Goal: Information Seeking & Learning: Learn about a topic

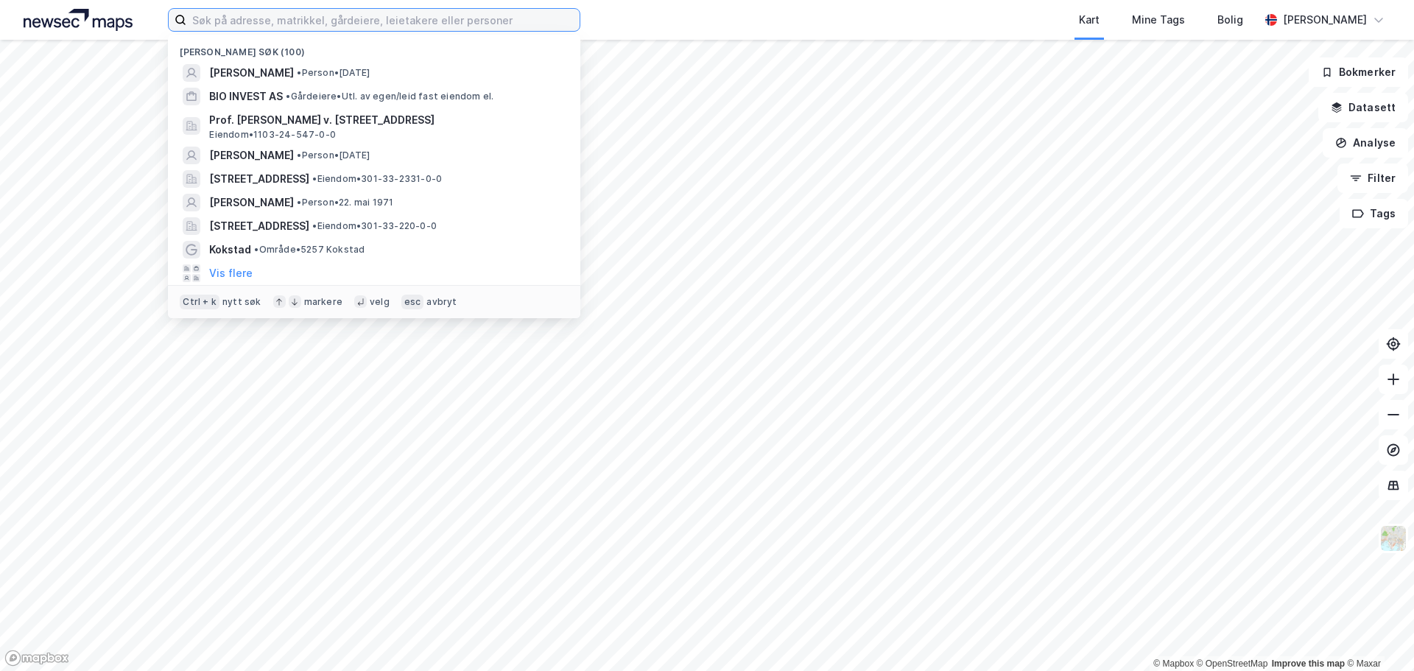
click at [379, 22] on input at bounding box center [382, 20] width 393 height 22
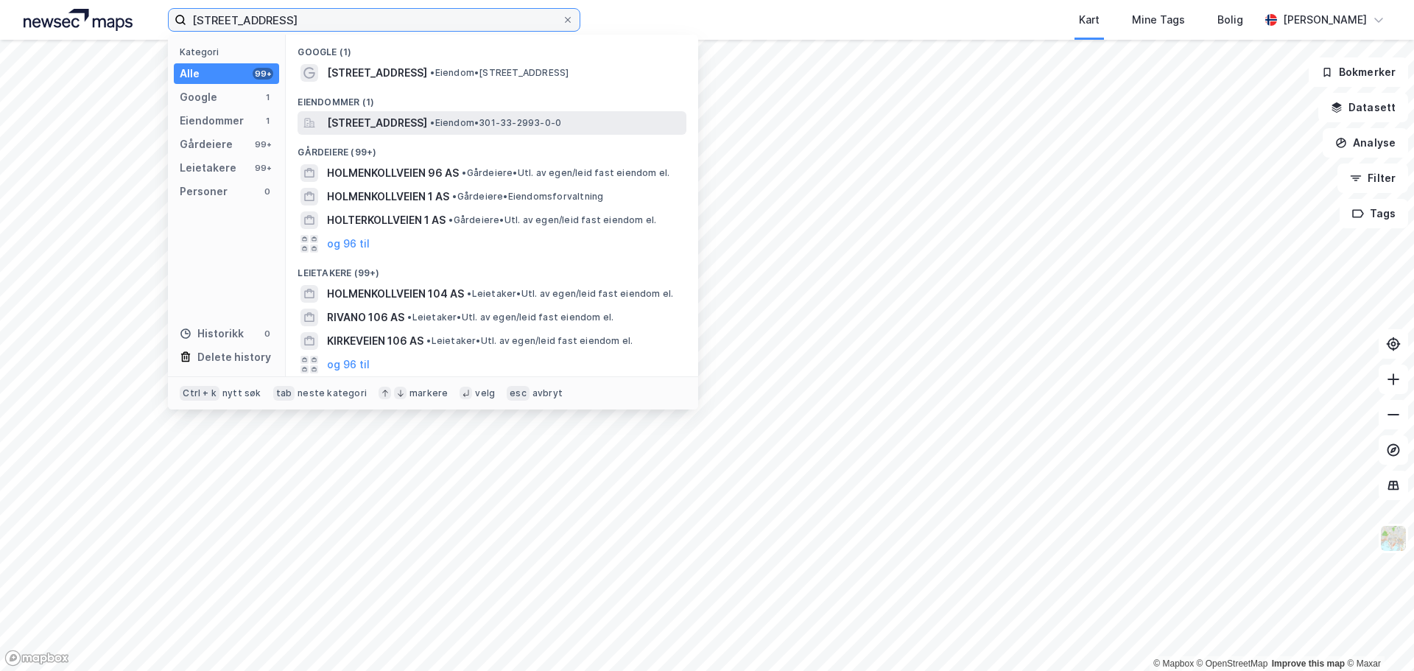
type input "[STREET_ADDRESS]"
click at [381, 126] on span "[STREET_ADDRESS]" at bounding box center [377, 123] width 100 height 18
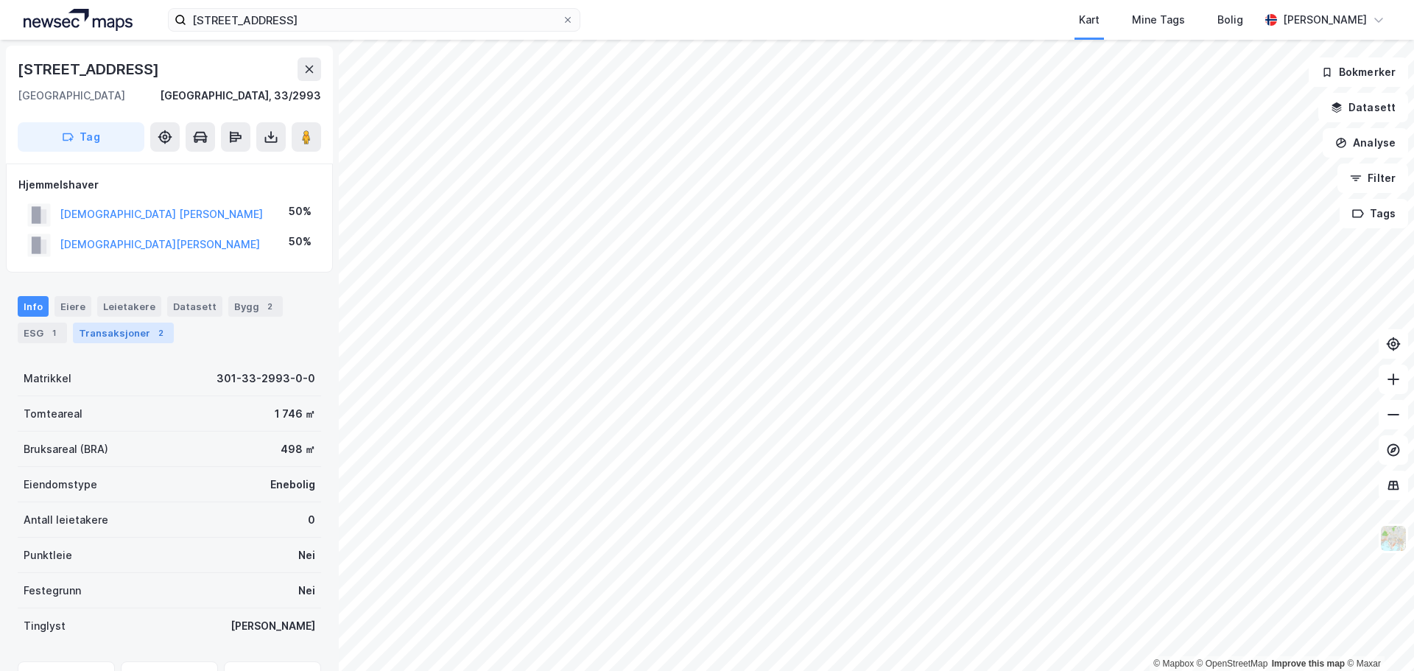
click at [87, 329] on div "Transaksjoner 2" at bounding box center [123, 333] width 101 height 21
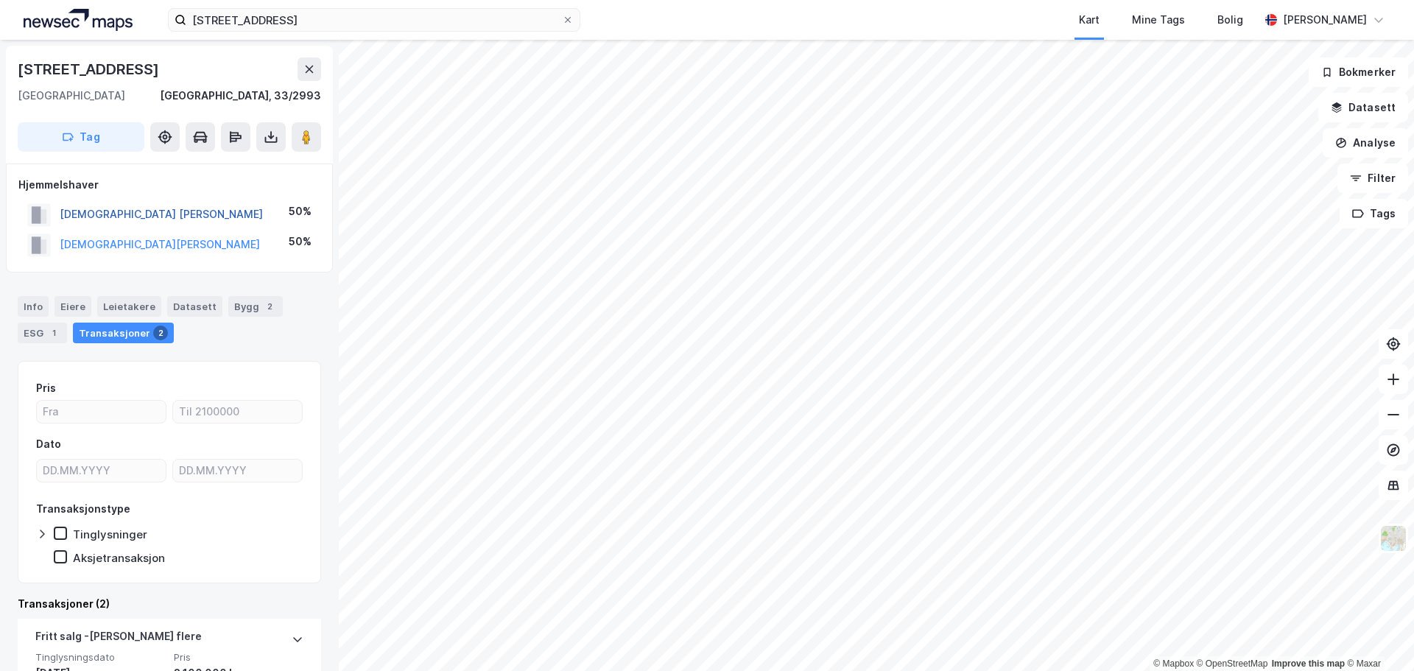
click at [0, 0] on button "[DEMOGRAPHIC_DATA] [PERSON_NAME]" at bounding box center [0, 0] width 0 height 0
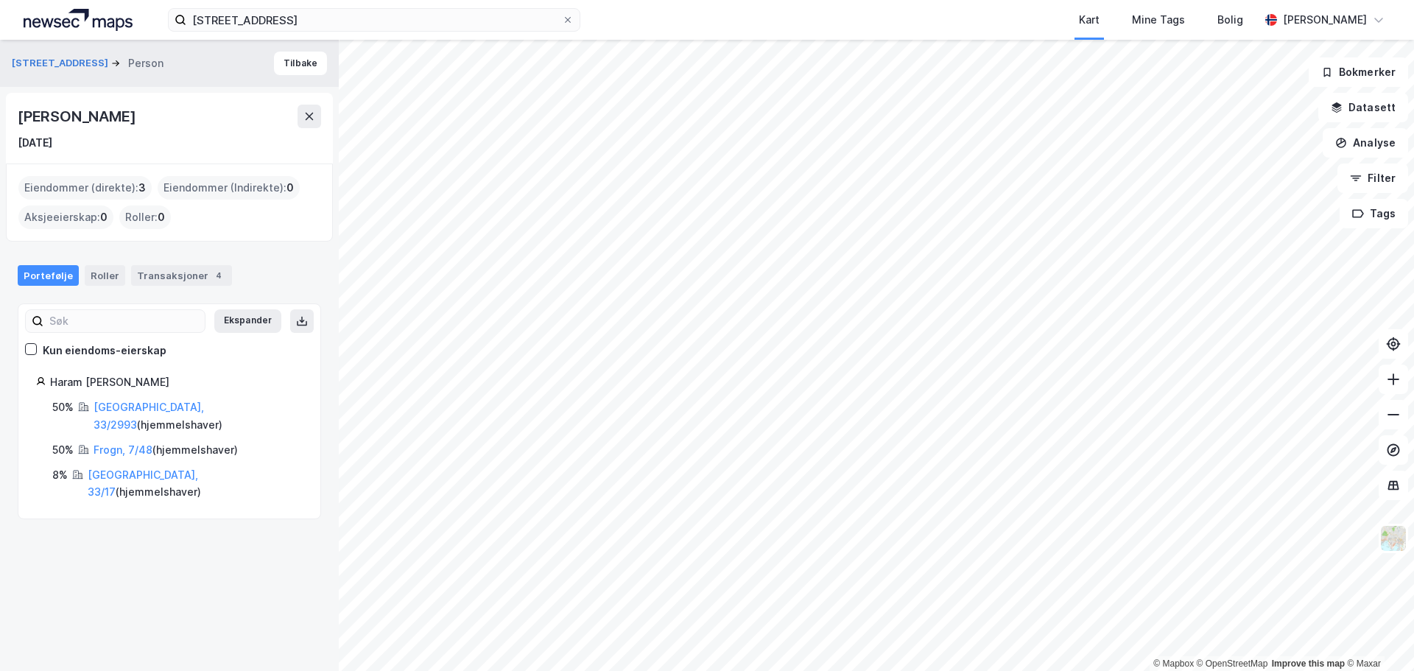
drag, startPoint x: 214, startPoint y: 112, endPoint x: 7, endPoint y: 117, distance: 206.3
click at [7, 117] on div "[PERSON_NAME] [DATE]" at bounding box center [169, 128] width 327 height 71
copy div "[PERSON_NAME]"
click at [284, 66] on button "Tilbake" at bounding box center [300, 64] width 53 height 24
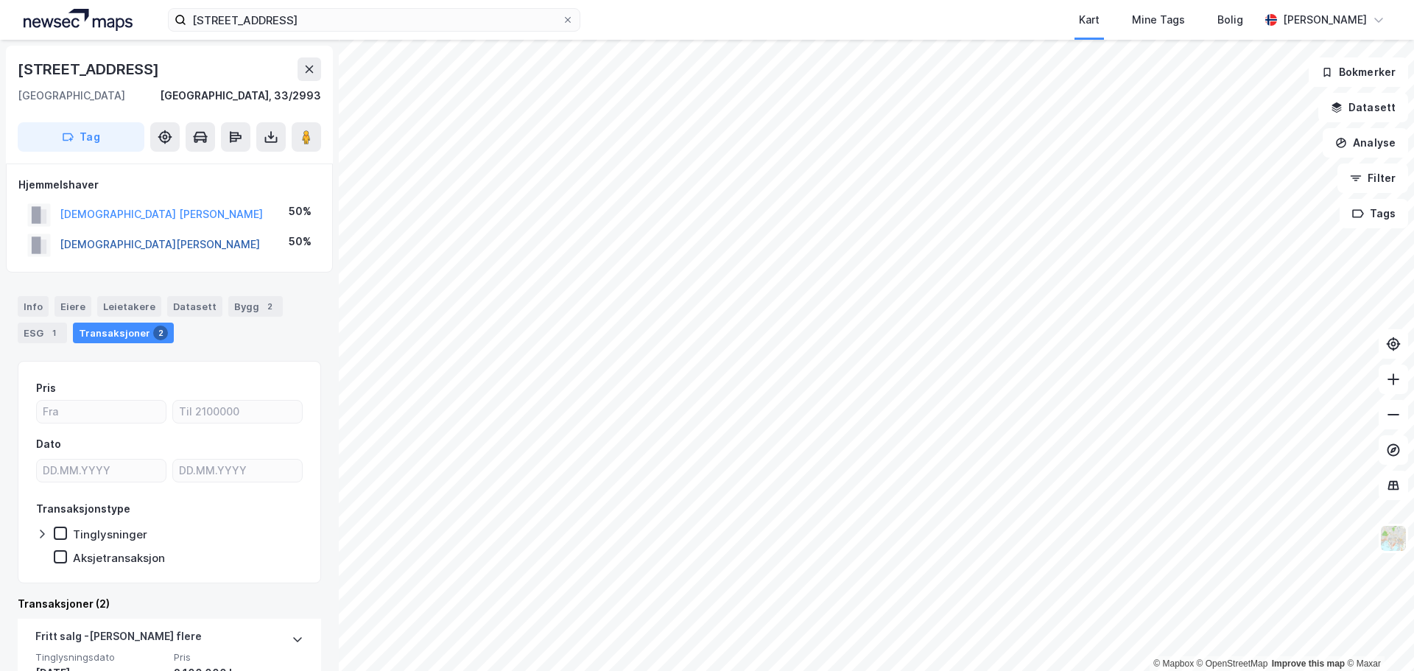
click at [0, 0] on button "[DEMOGRAPHIC_DATA][PERSON_NAME]" at bounding box center [0, 0] width 0 height 0
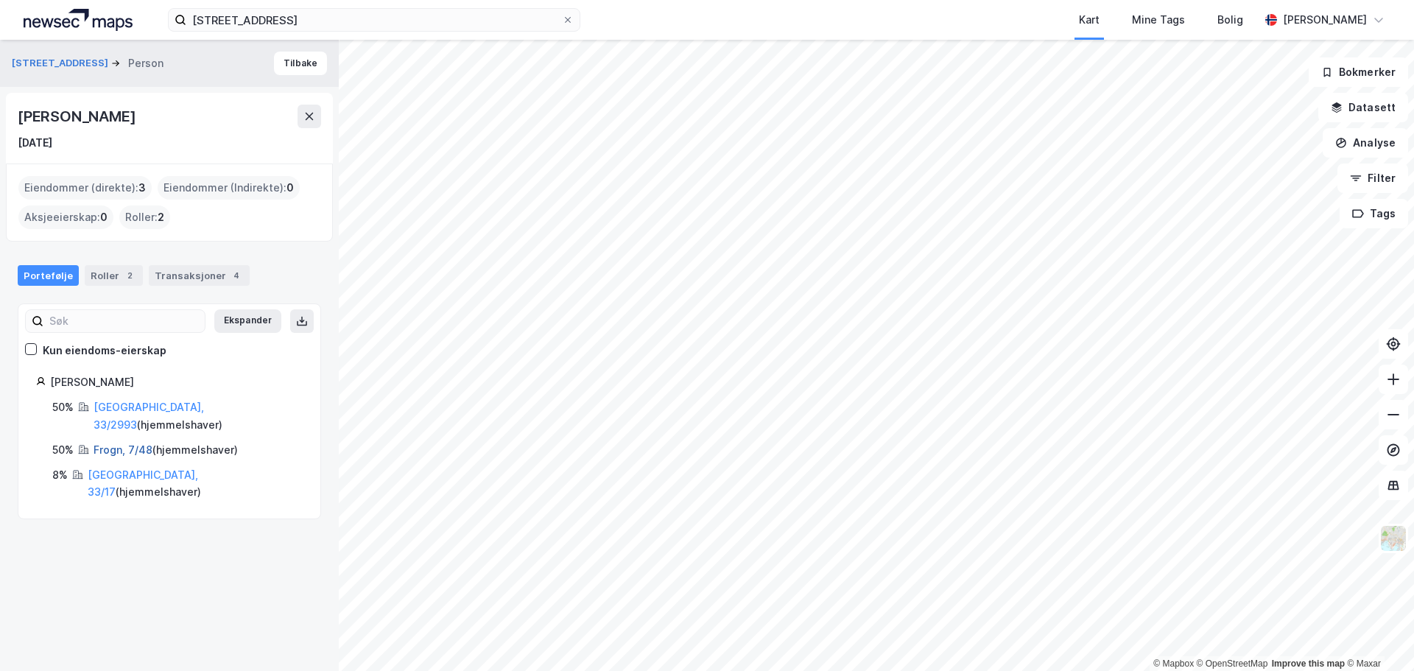
click at [127, 443] on link "Frogn, 7/48" at bounding box center [123, 449] width 59 height 13
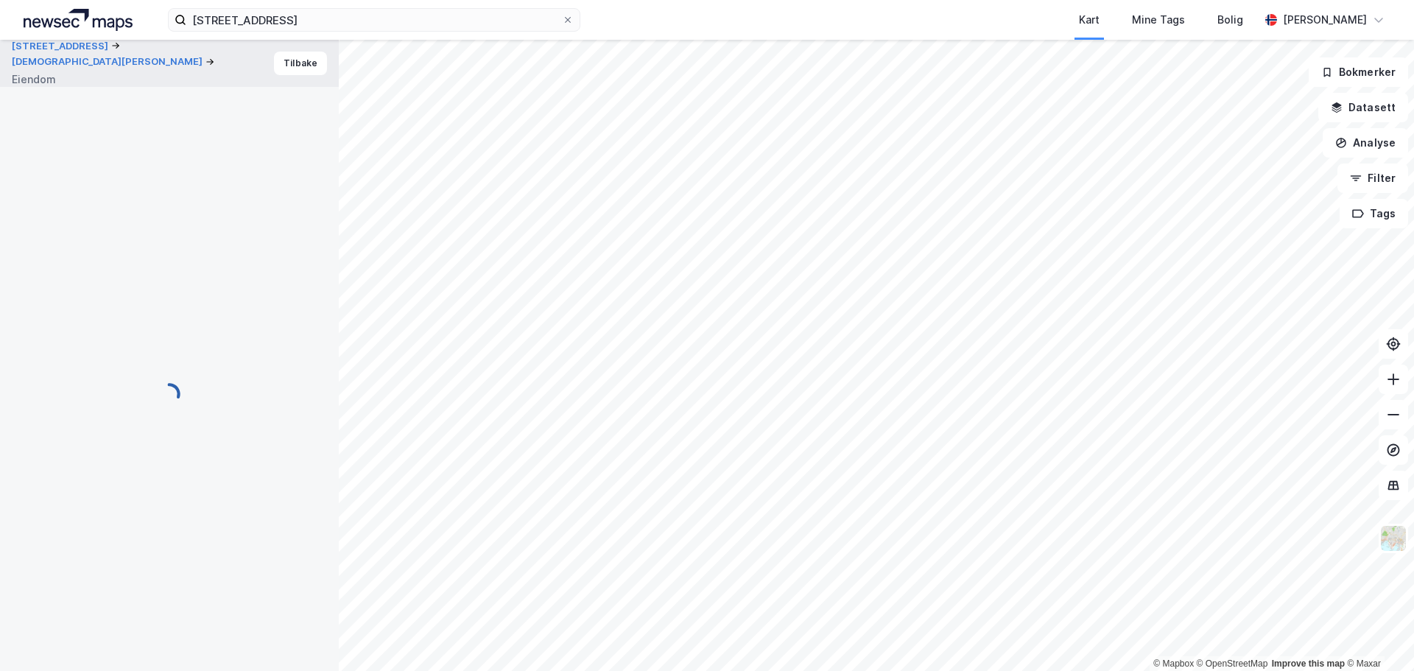
scroll to position [2, 0]
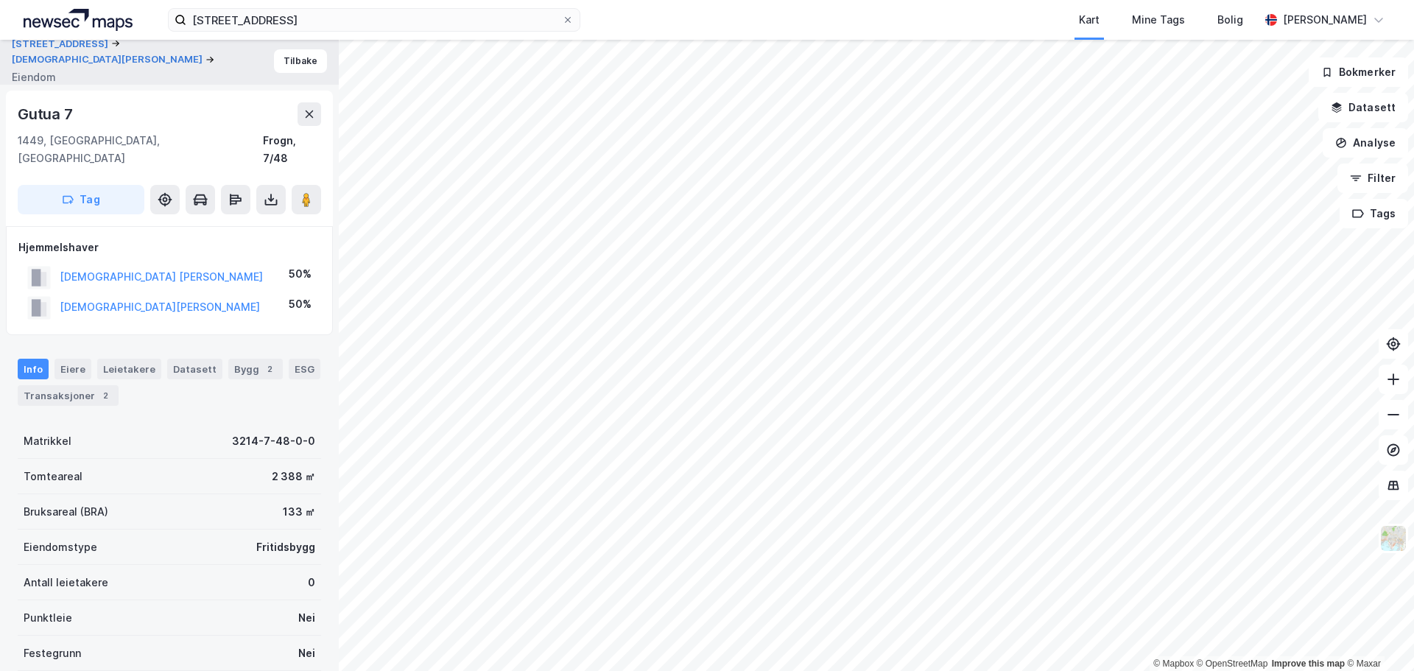
click at [70, 390] on div "Info [PERSON_NAME] Datasett Bygg 2 ESG Transaksjoner 2" at bounding box center [169, 376] width 339 height 71
click at [71, 385] on div "Transaksjoner 2" at bounding box center [68, 395] width 101 height 21
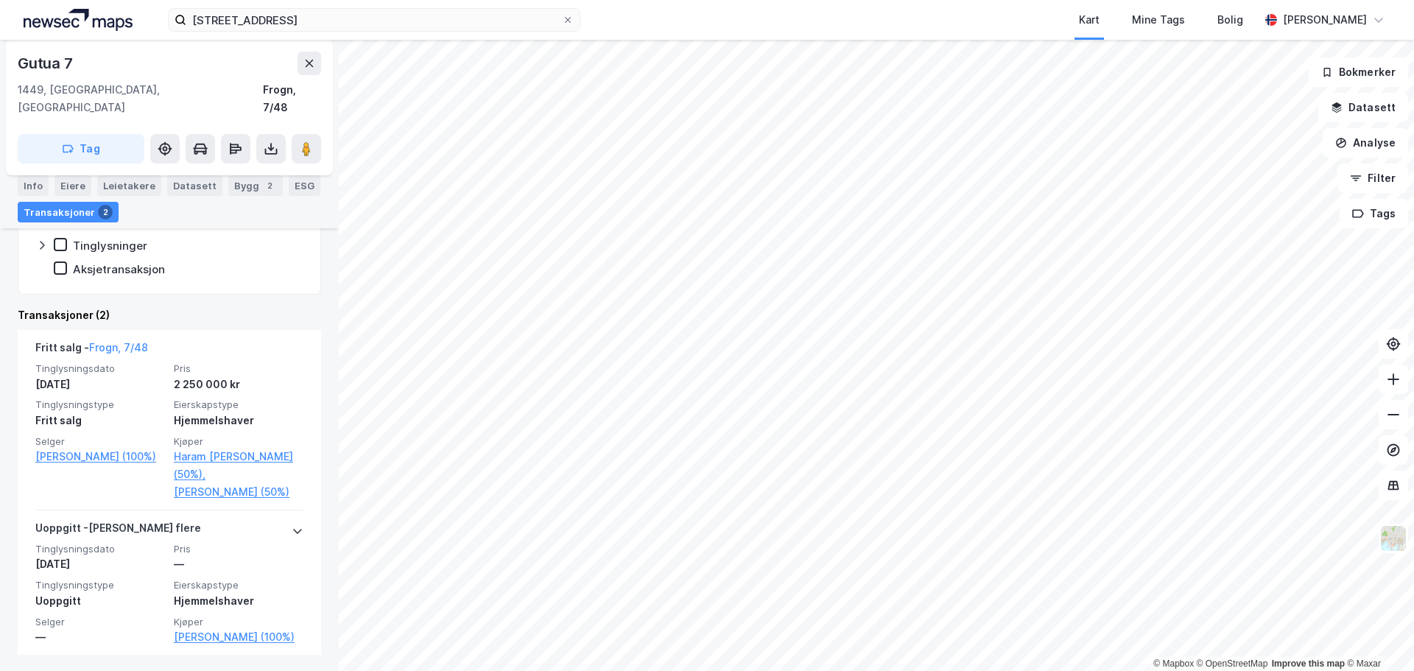
scroll to position [355, 0]
